Goal: Navigation & Orientation: Find specific page/section

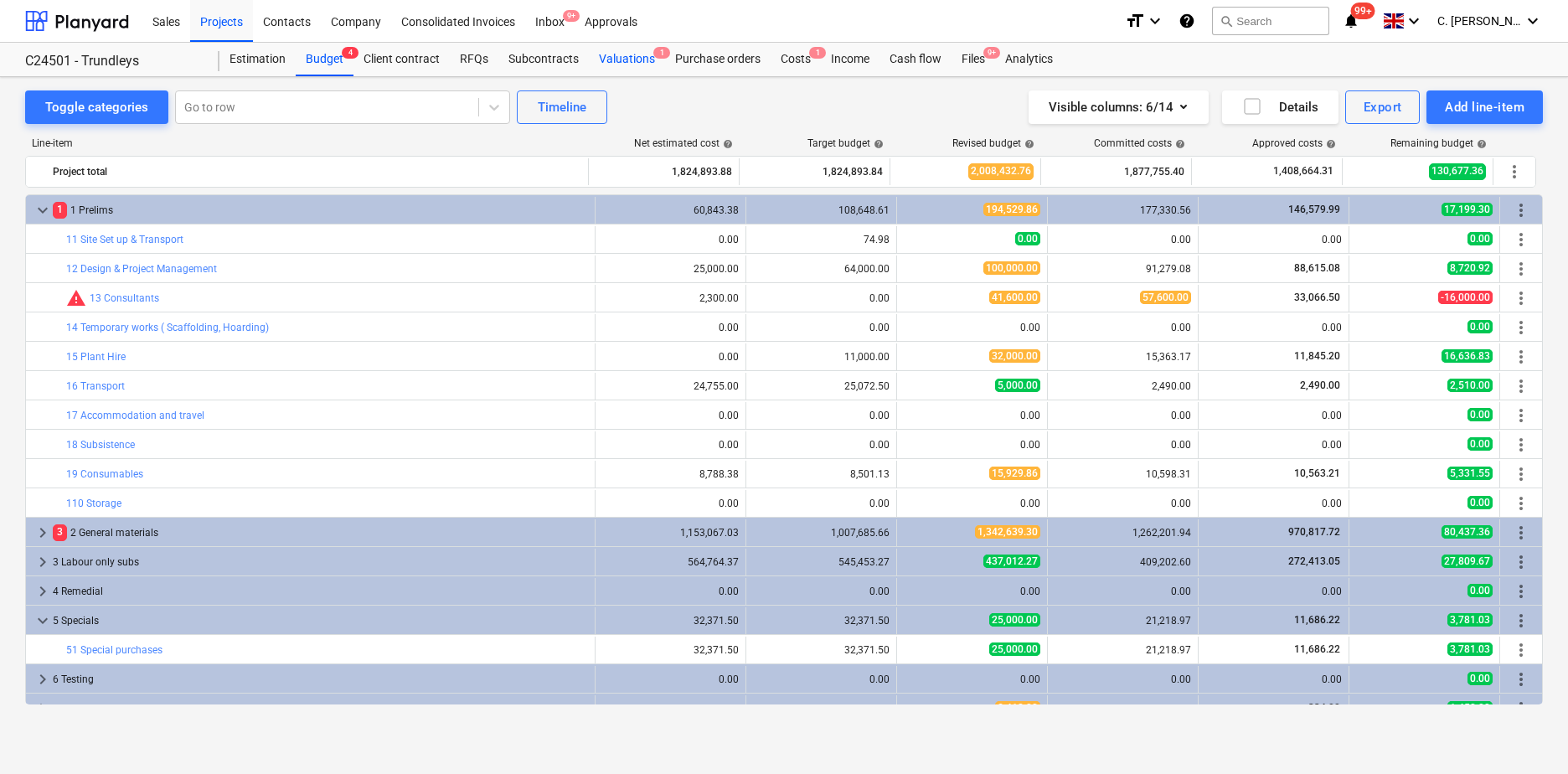
click at [604, 56] on div "Valuations 1" at bounding box center [627, 60] width 76 height 33
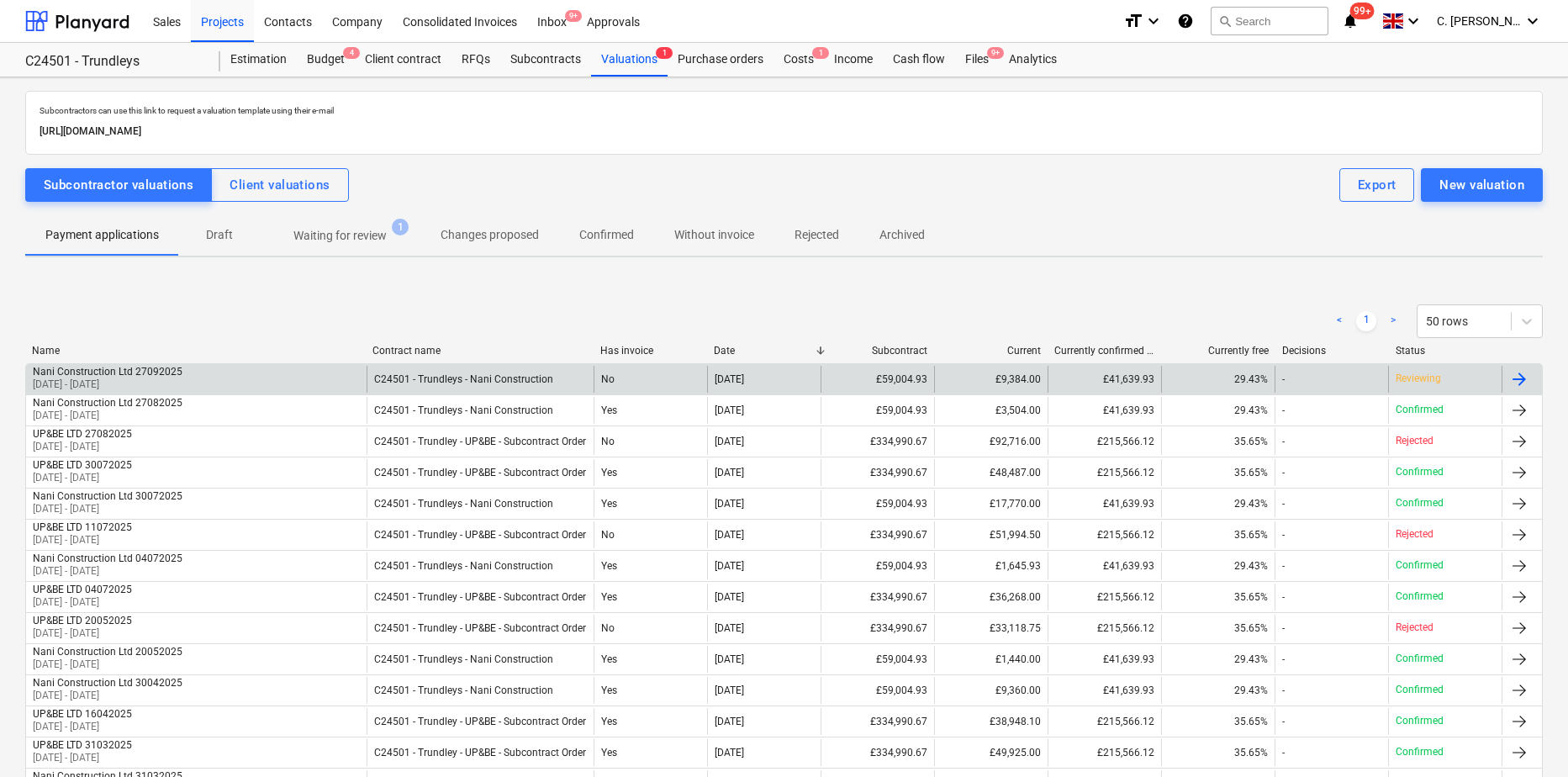
click at [148, 375] on div "Nani Construction Ltd 27092025" at bounding box center [107, 372] width 149 height 12
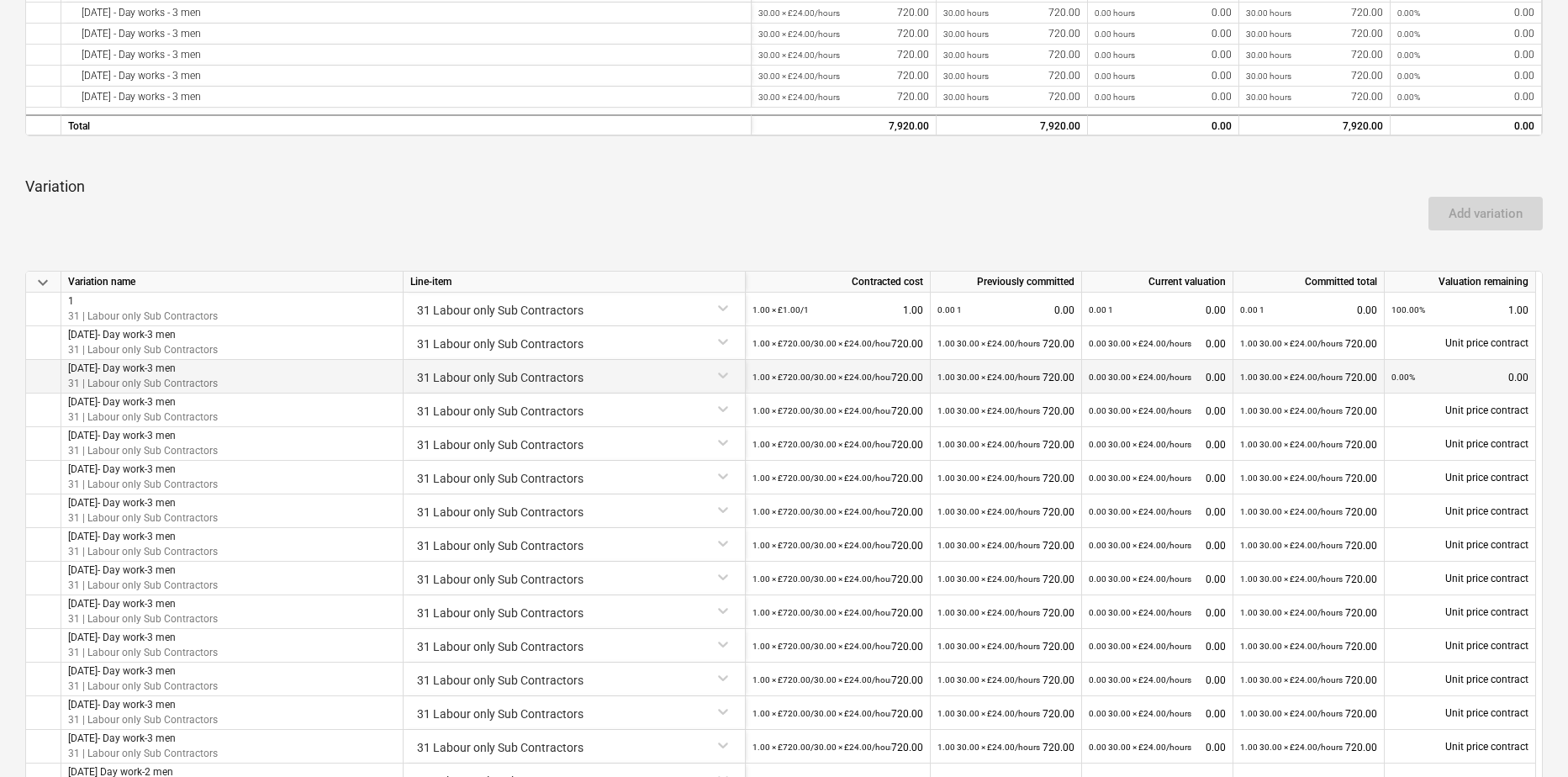
scroll to position [315, 0]
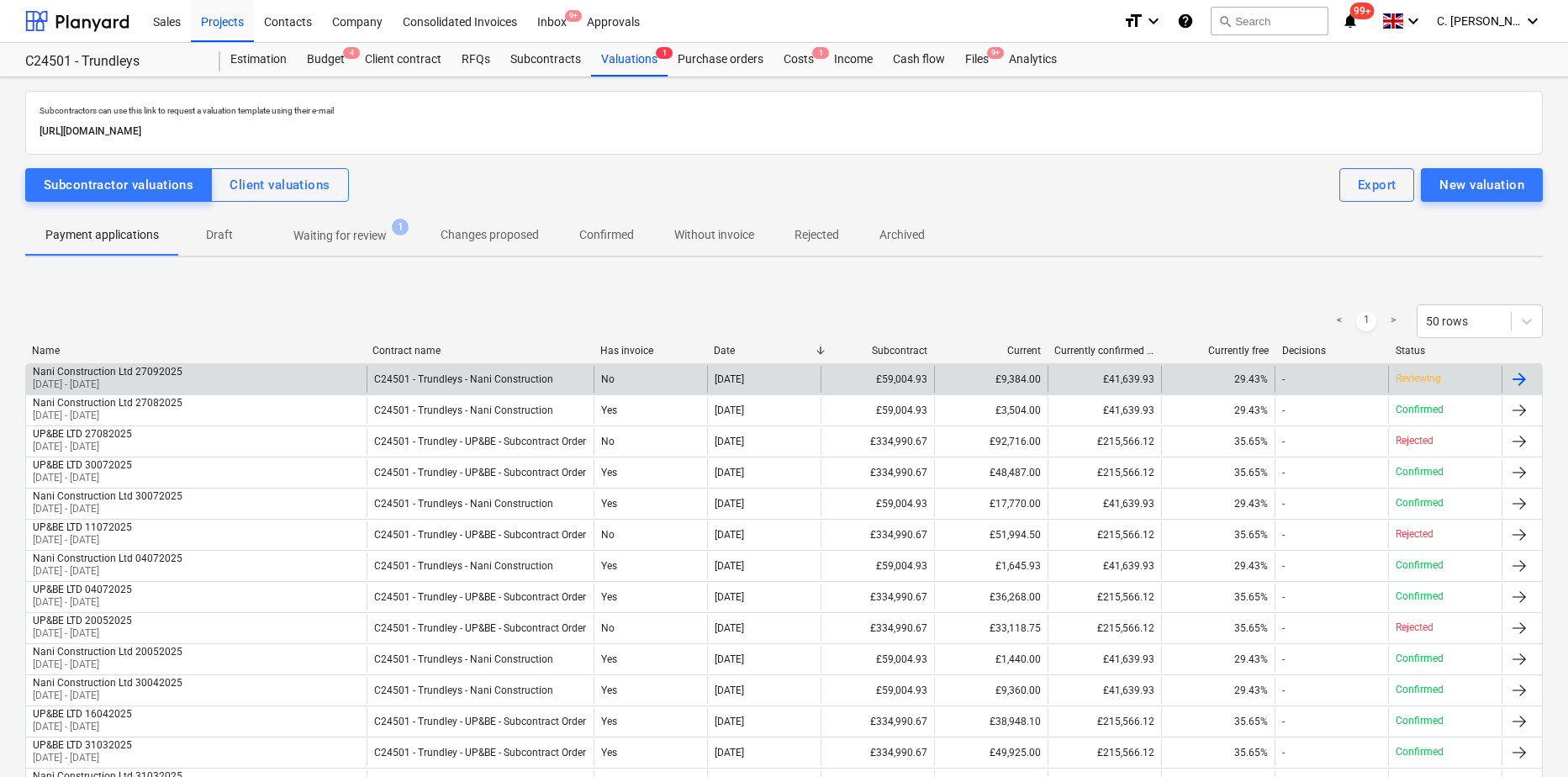
click at [320, 384] on div "Nani Construction Ltd 27092025 [DATE] - [DATE]" at bounding box center [196, 379] width 341 height 27
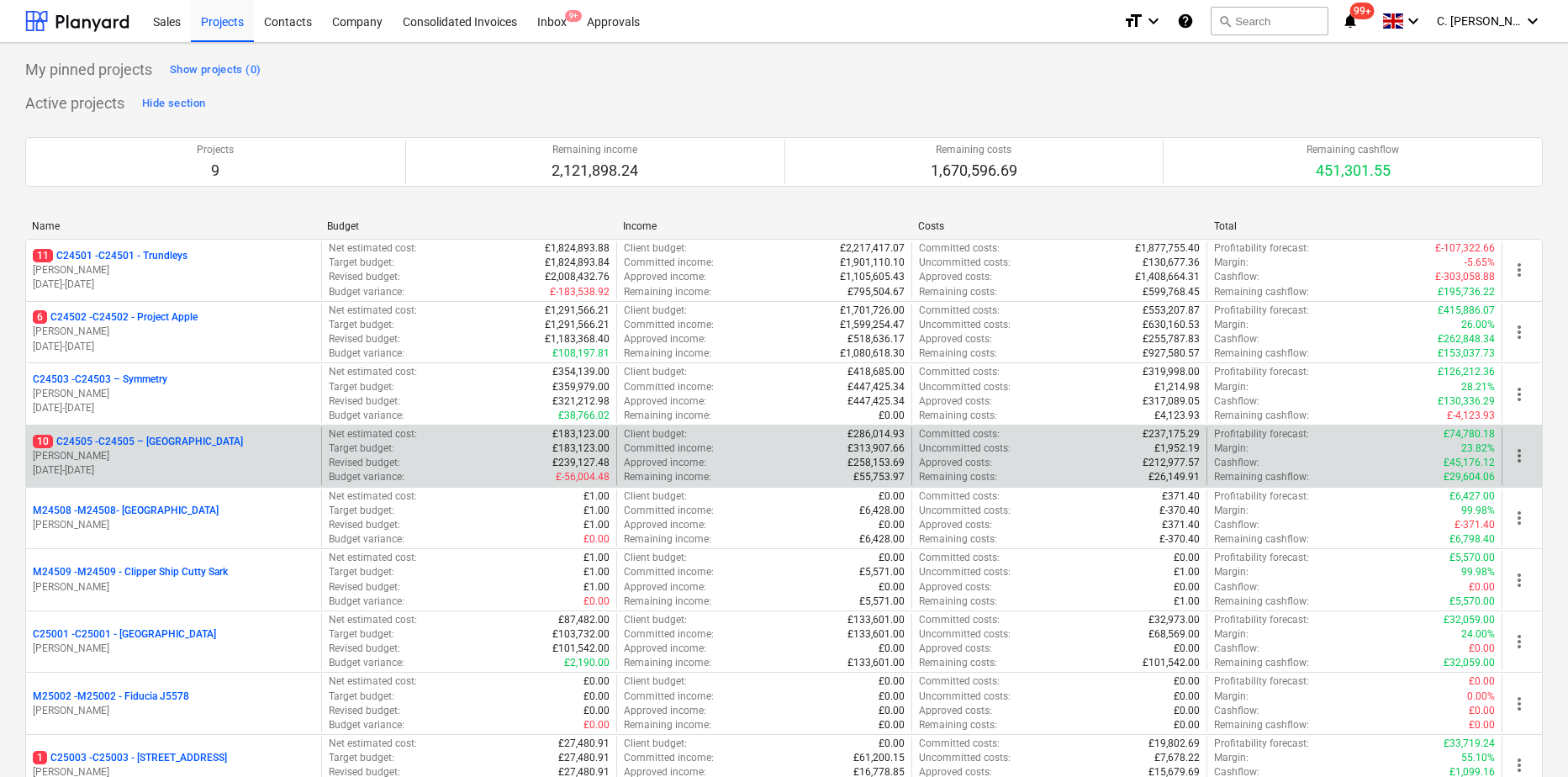
click at [177, 460] on p "[PERSON_NAME]" at bounding box center [174, 456] width 282 height 14
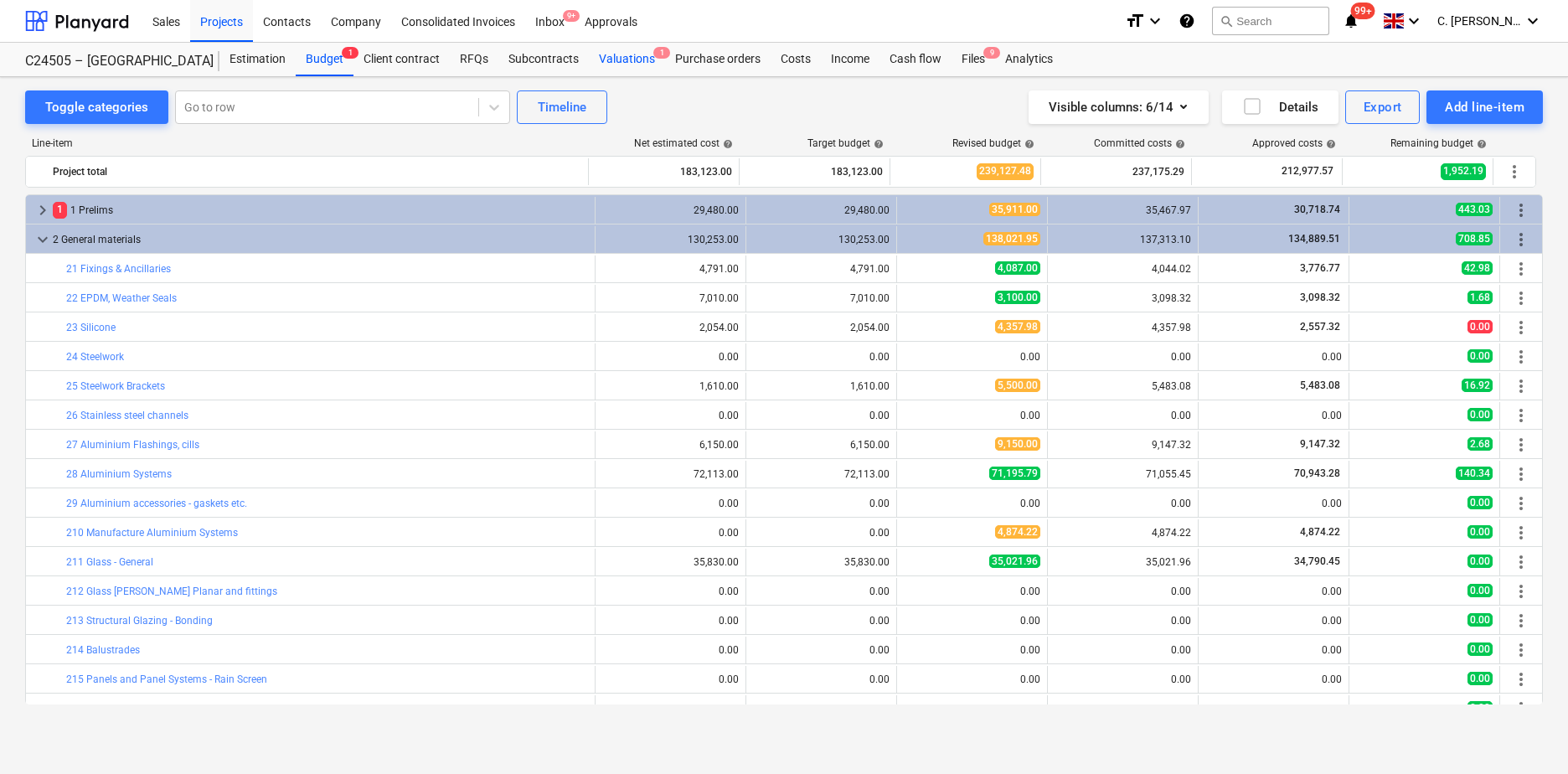
click at [628, 55] on div "Valuations 1" at bounding box center [627, 60] width 76 height 33
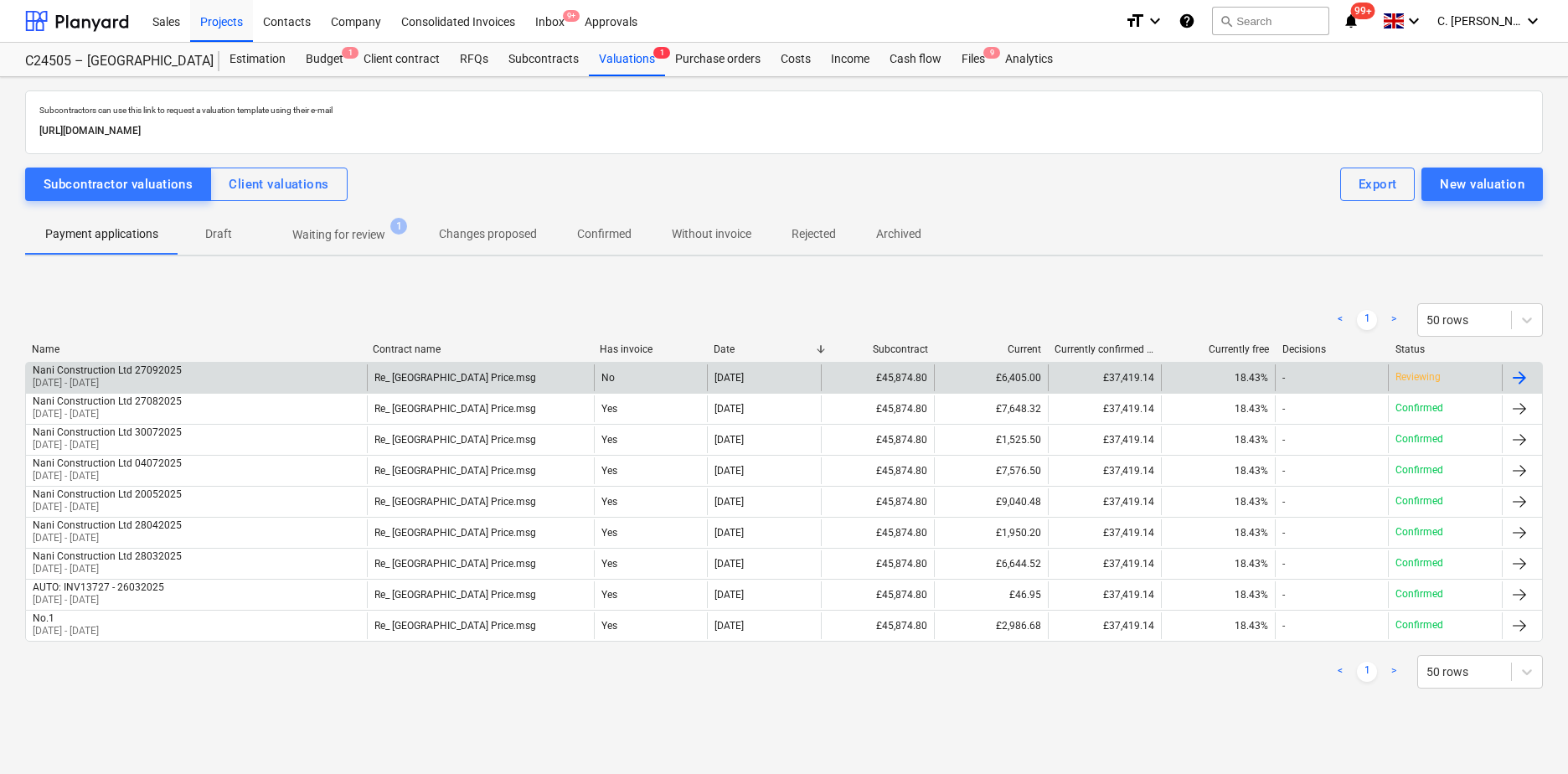
click at [135, 371] on div "Nani Construction Ltd 27092025" at bounding box center [107, 370] width 149 height 12
